Goal: Find specific page/section: Find specific page/section

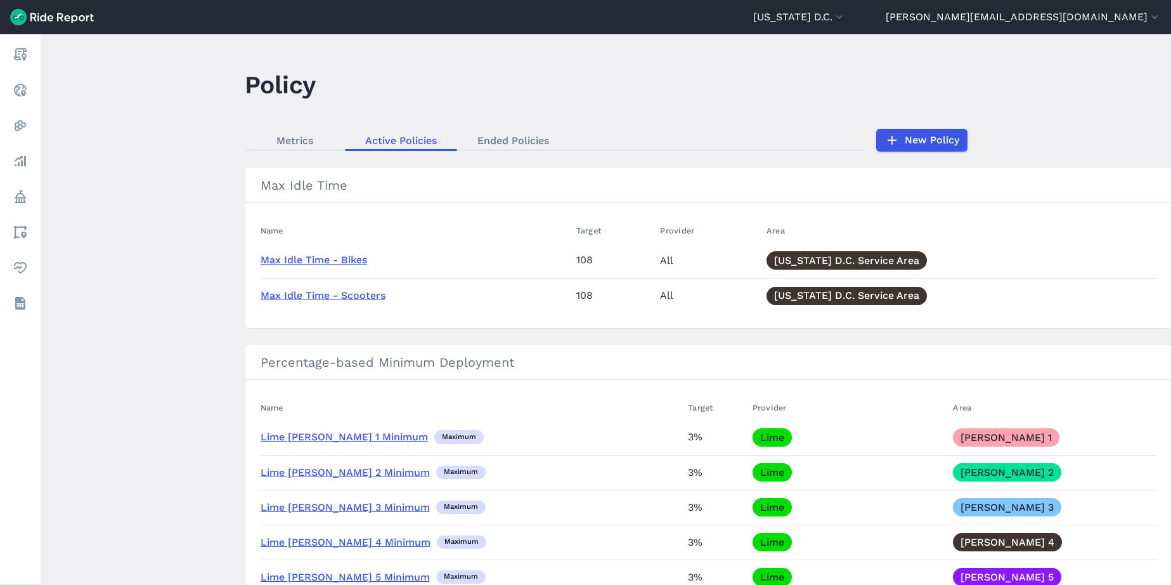
scroll to position [1804, 0]
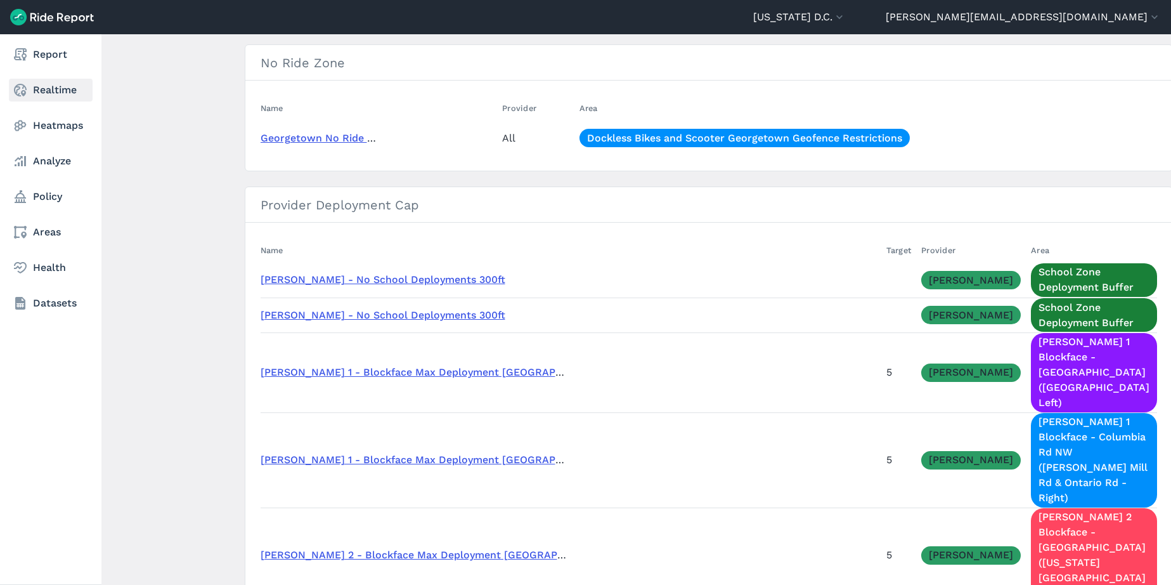
click at [44, 93] on link "Realtime" at bounding box center [51, 90] width 84 height 23
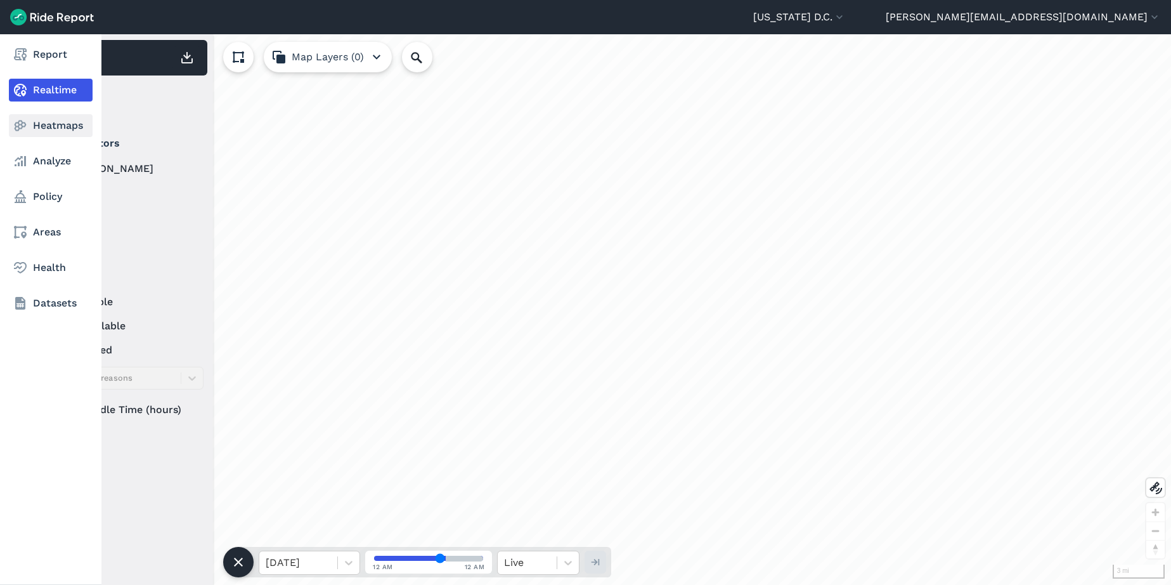
click at [30, 121] on link "Heatmaps" at bounding box center [51, 125] width 84 height 23
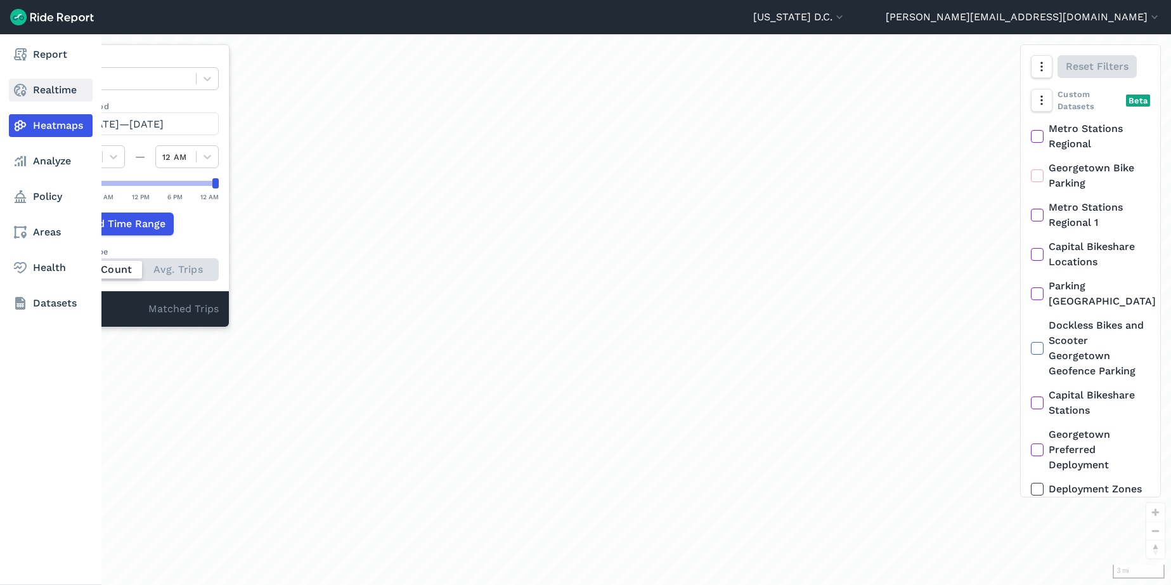
click at [29, 92] on link "Realtime" at bounding box center [51, 90] width 84 height 23
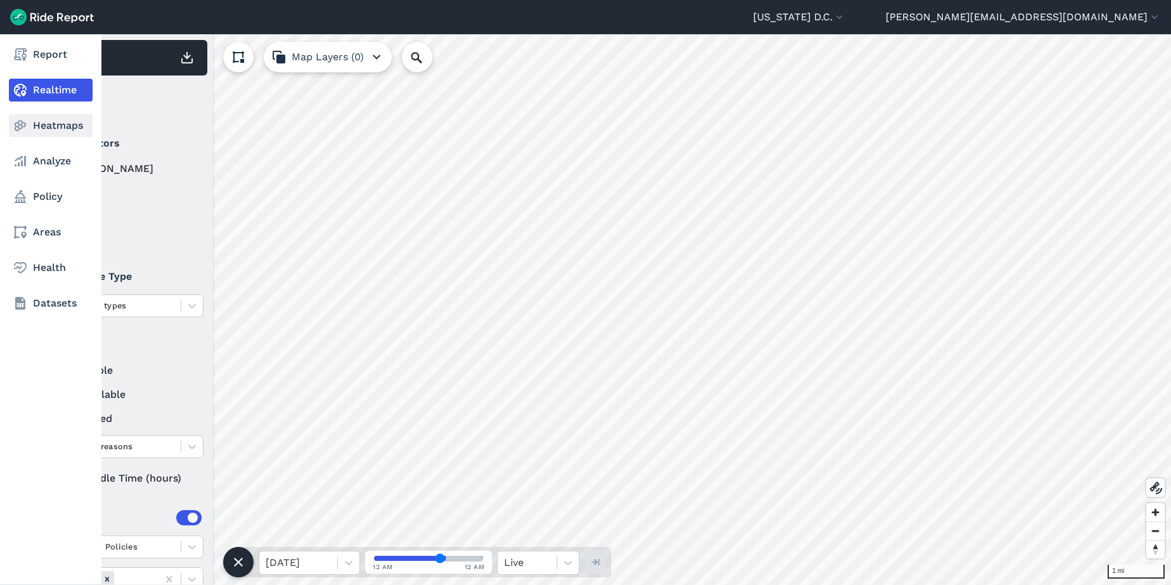
click at [53, 125] on link "Heatmaps" at bounding box center [51, 125] width 84 height 23
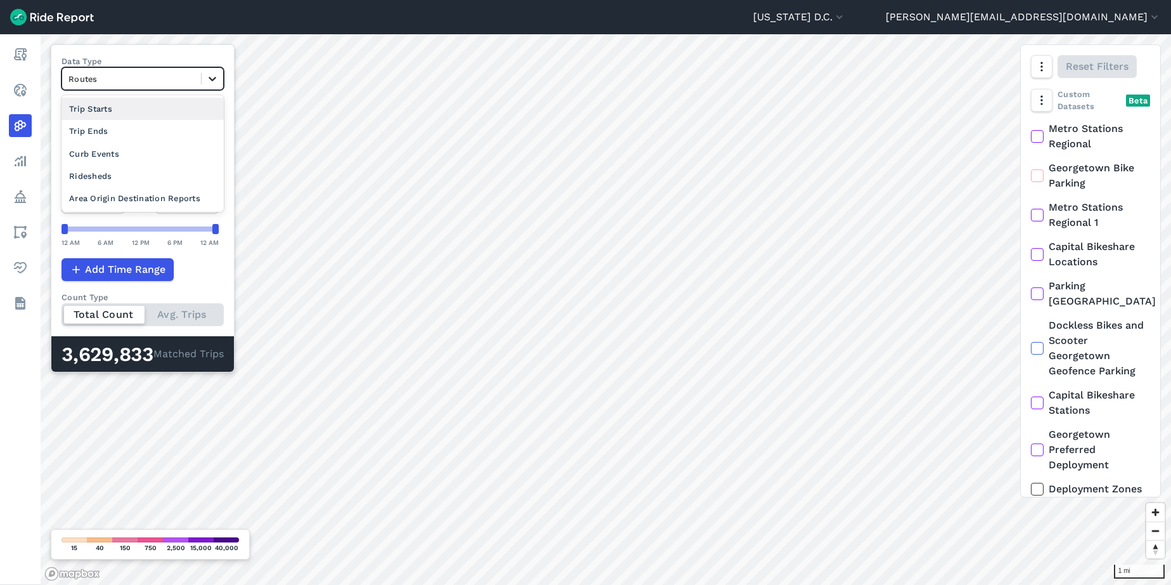
click at [204, 77] on div at bounding box center [213, 79] width 22 height 22
click at [198, 56] on label "Data Type" at bounding box center [142, 61] width 162 height 12
click at [129, 73] on div at bounding box center [131, 79] width 126 height 15
click at [141, 160] on div "Curb Events" at bounding box center [142, 154] width 162 height 22
